Goal: Information Seeking & Learning: Find specific page/section

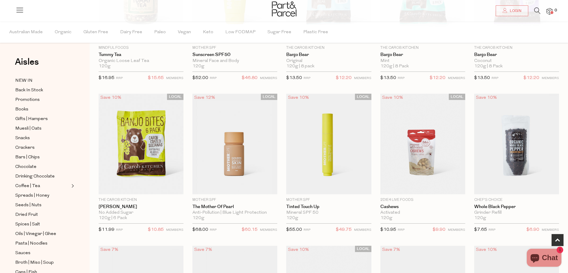
click at [534, 9] on icon at bounding box center [537, 10] width 6 height 7
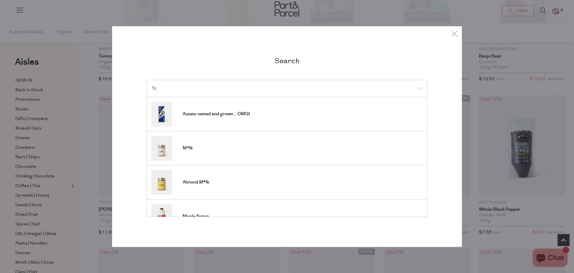
type input "1L"
click at [414, 84] on input "submit" at bounding box center [418, 88] width 9 height 9
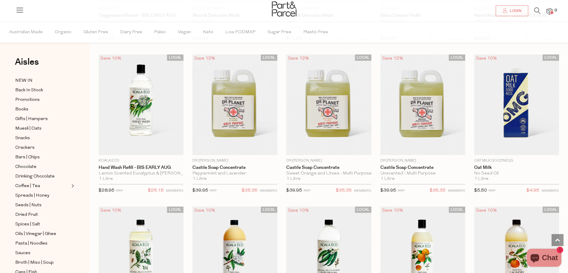
scroll to position [149, 0]
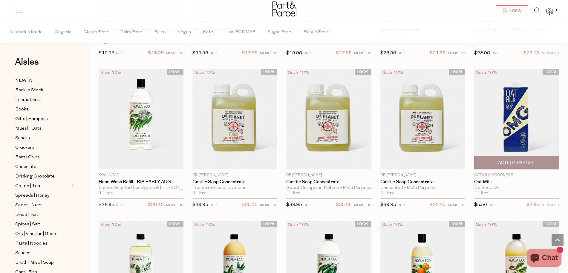
click at [518, 133] on img at bounding box center [516, 119] width 85 height 100
